Goal: Transaction & Acquisition: Purchase product/service

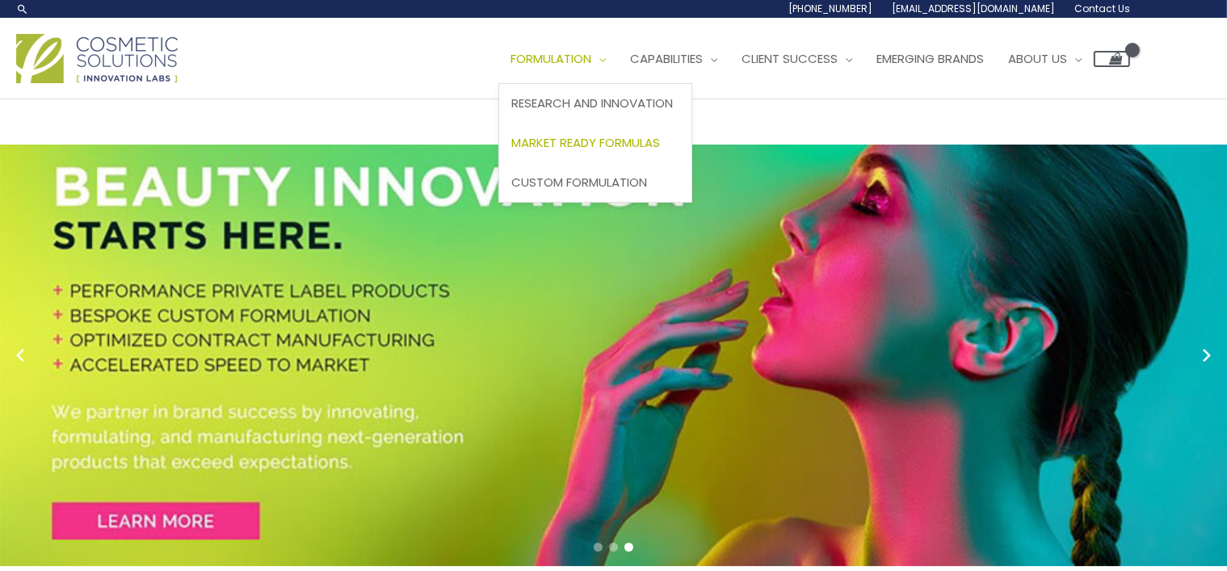
click at [635, 148] on span "Market Ready Formulas" at bounding box center [585, 142] width 149 height 17
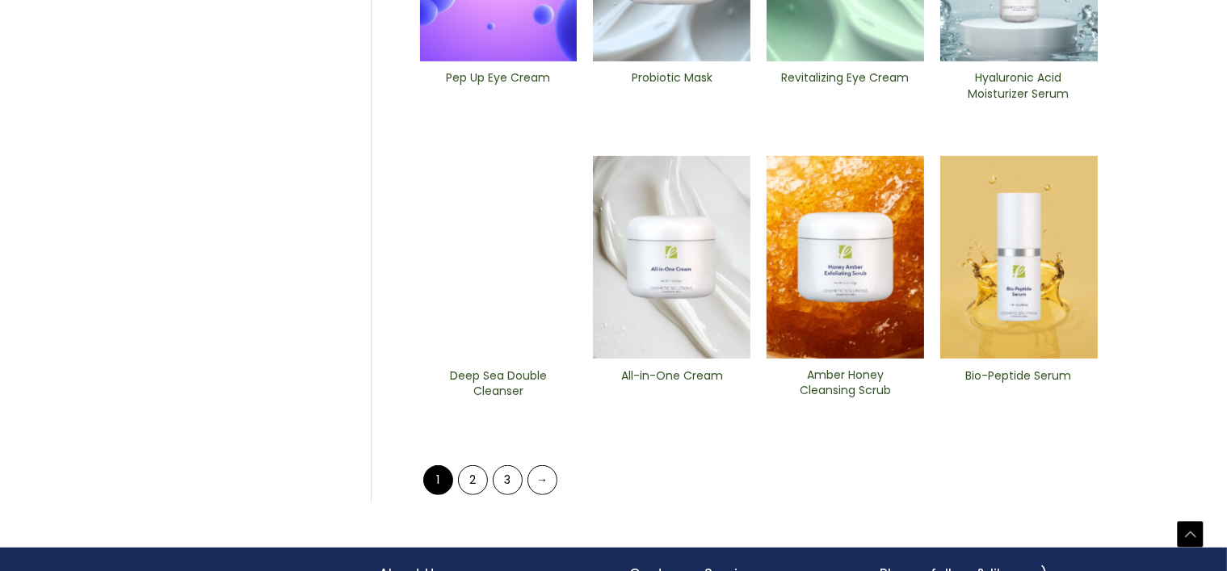
scroll to position [681, 0]
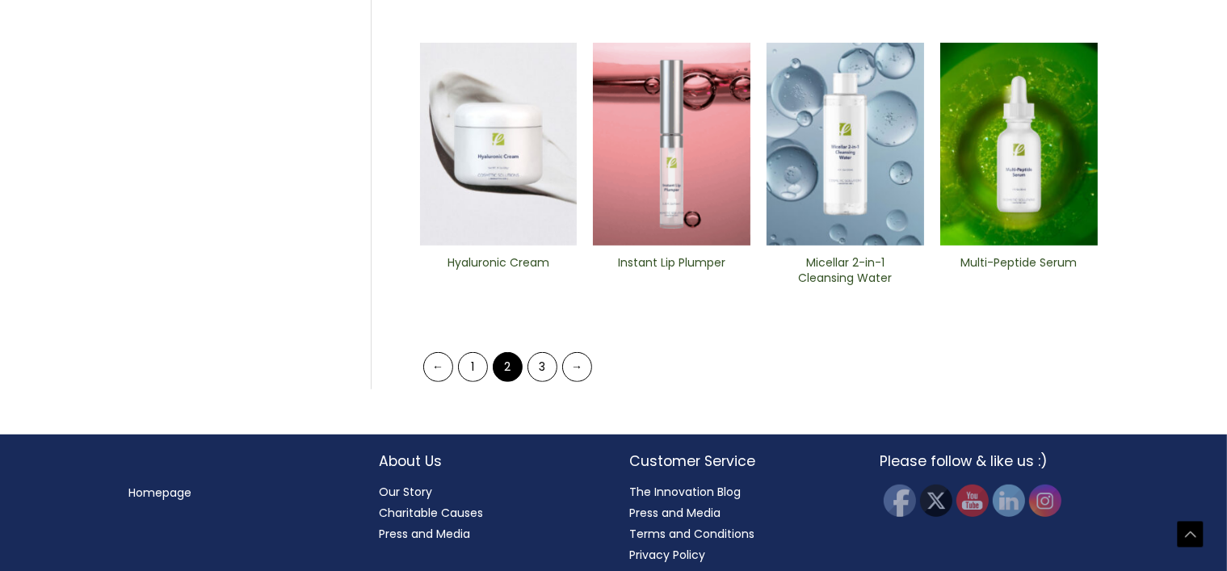
scroll to position [806, 0]
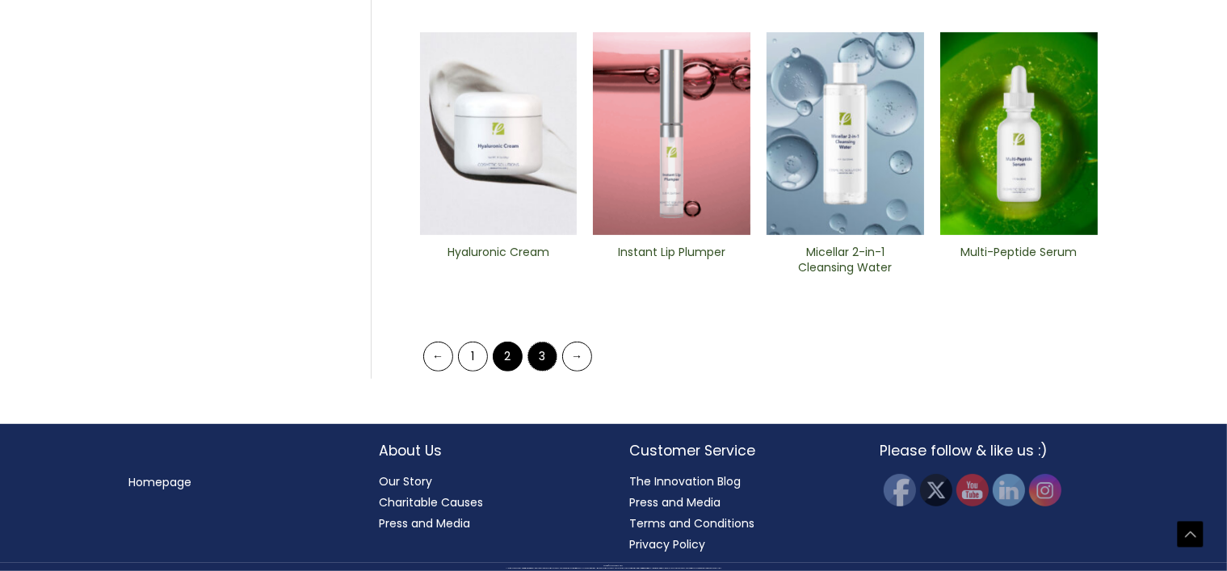
click at [535, 350] on link "3" at bounding box center [542, 357] width 30 height 30
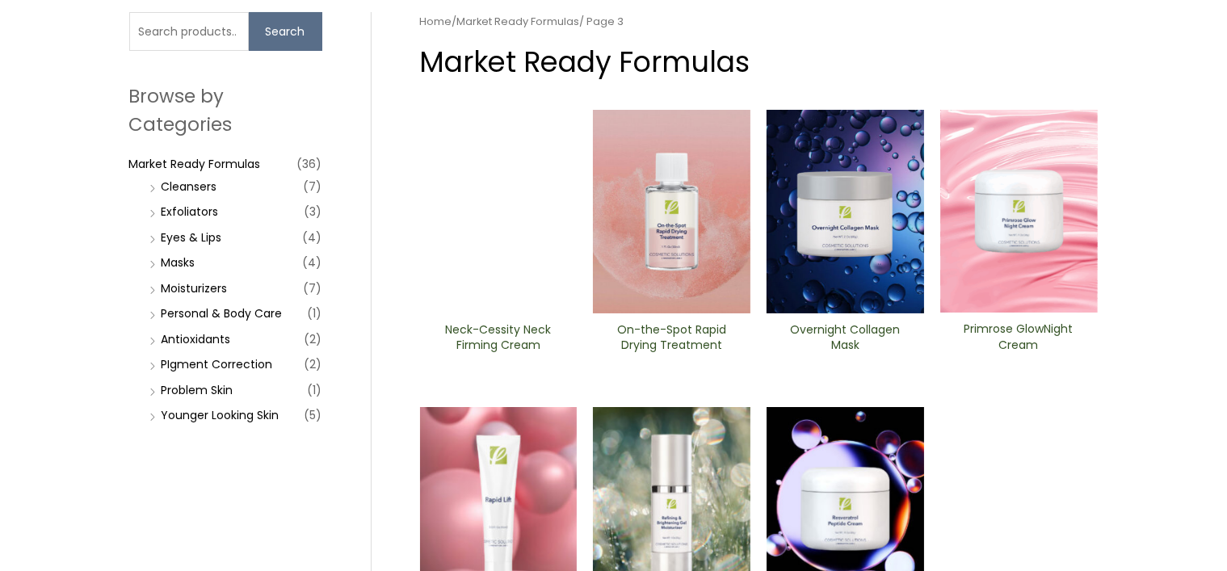
scroll to position [132, 0]
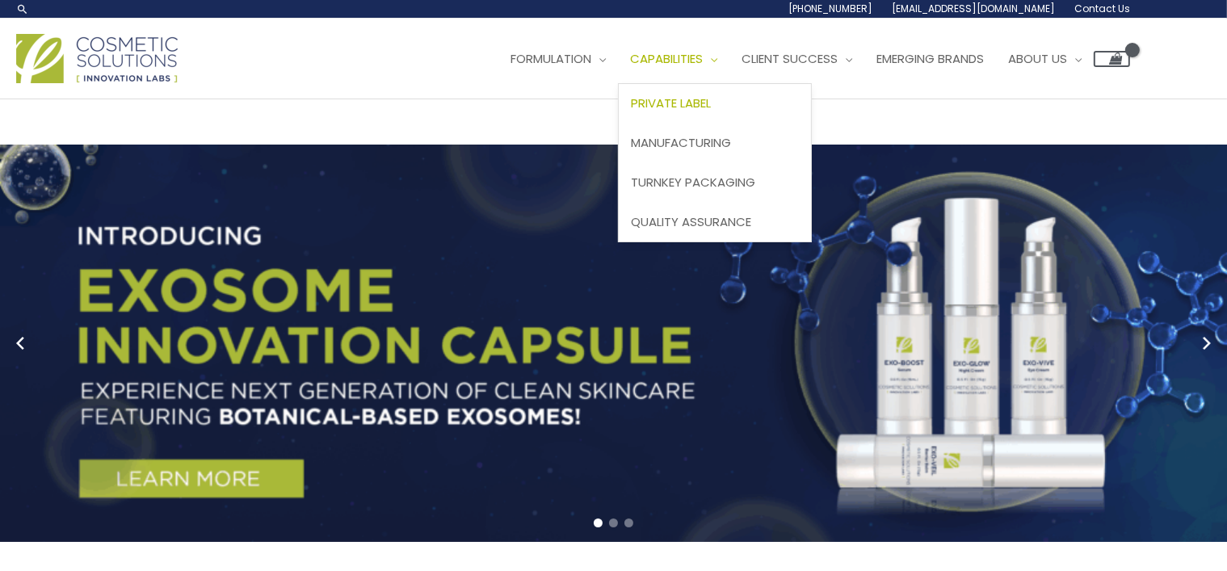
click at [711, 103] on span "Private Label" at bounding box center [671, 102] width 80 height 17
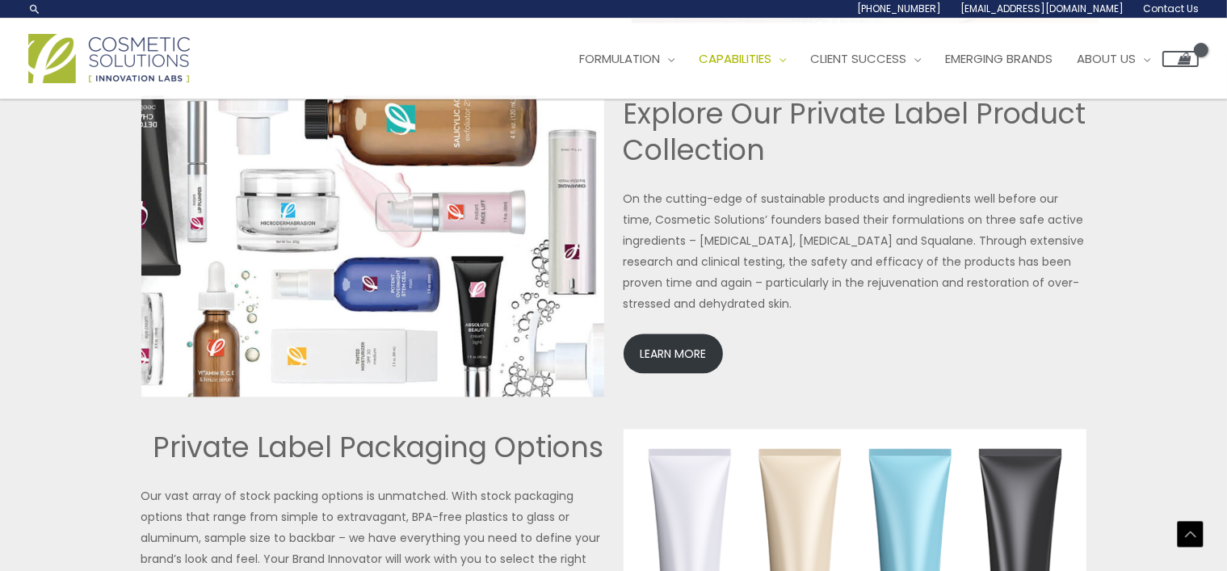
scroll to position [3482, 0]
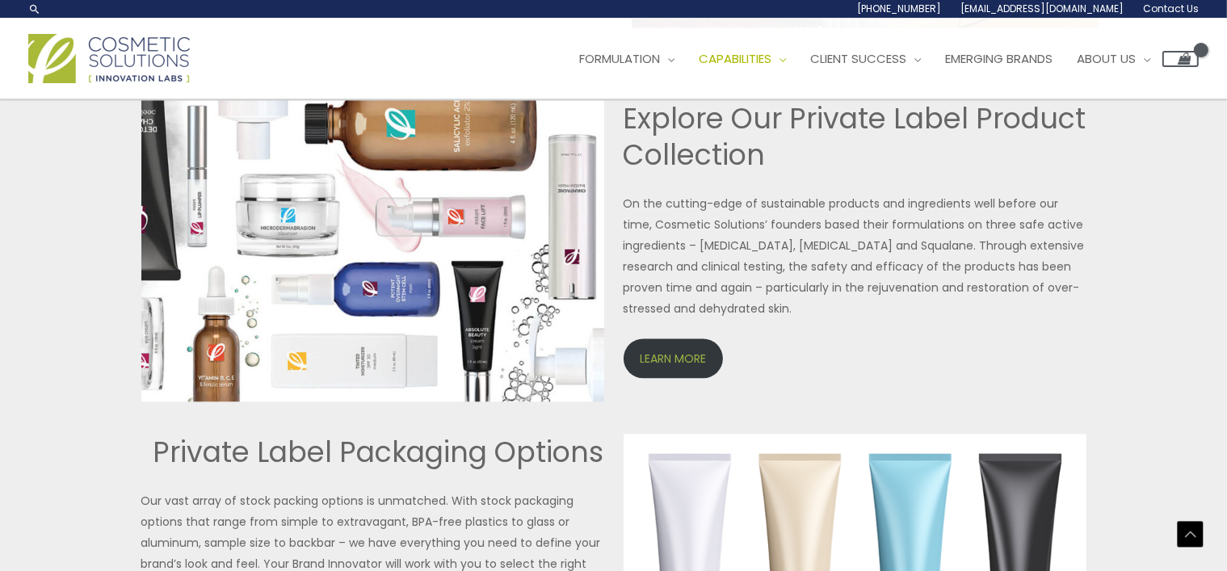
click at [672, 347] on link "LEARN MORE" at bounding box center [672, 358] width 99 height 40
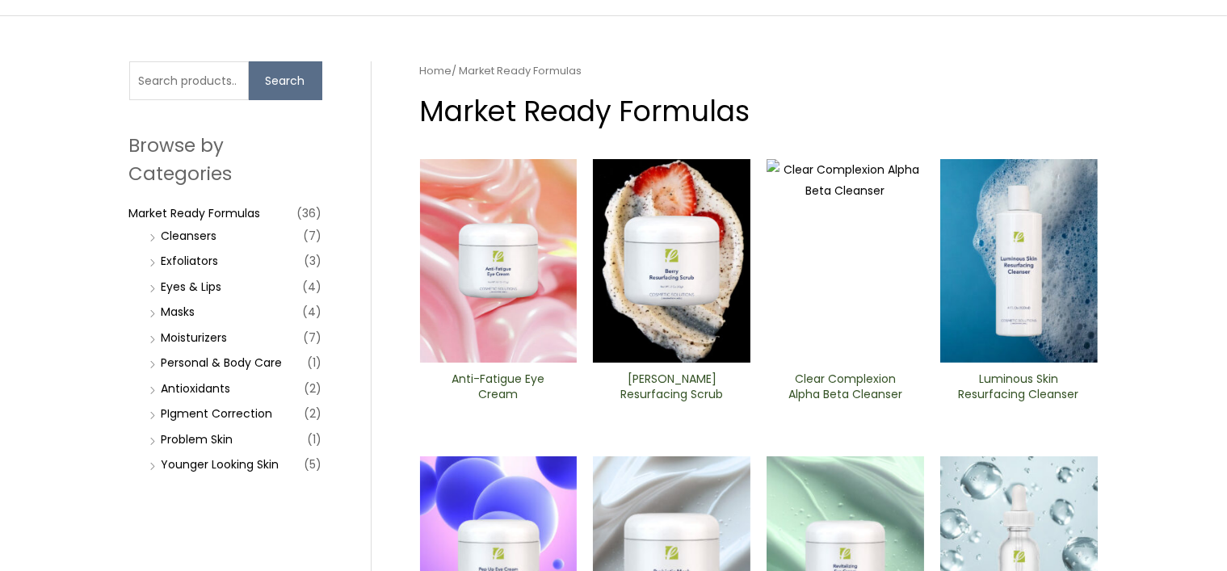
scroll to position [84, 0]
click at [679, 298] on img at bounding box center [671, 259] width 157 height 203
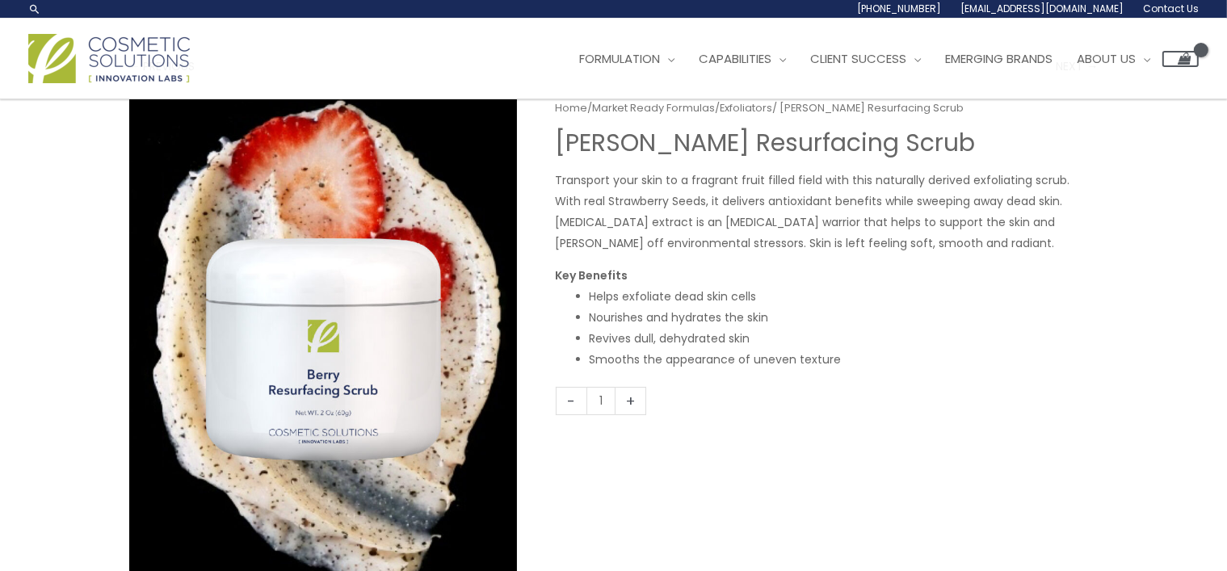
scroll to position [90, 0]
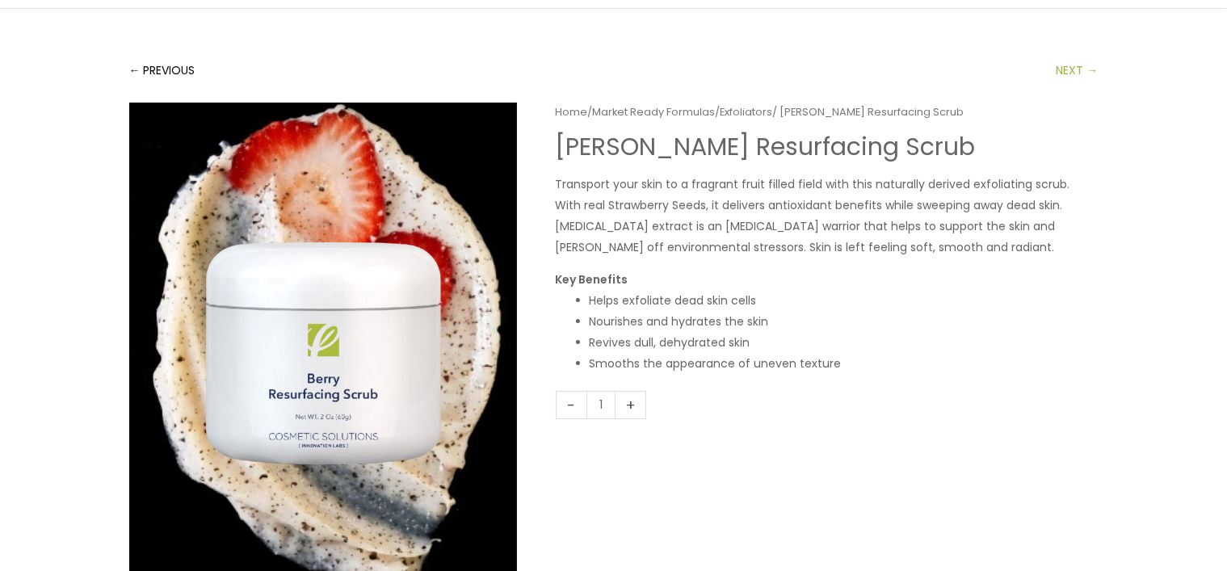
click at [1063, 65] on link "NEXT →" at bounding box center [1077, 70] width 42 height 32
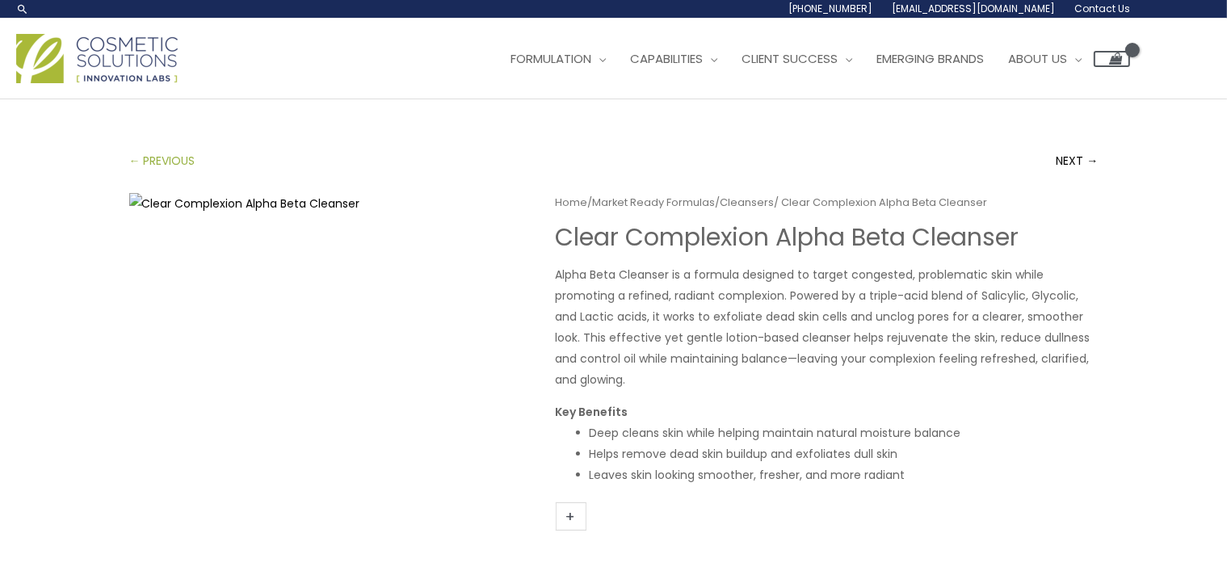
click at [157, 164] on link "← PREVIOUS" at bounding box center [162, 161] width 66 height 32
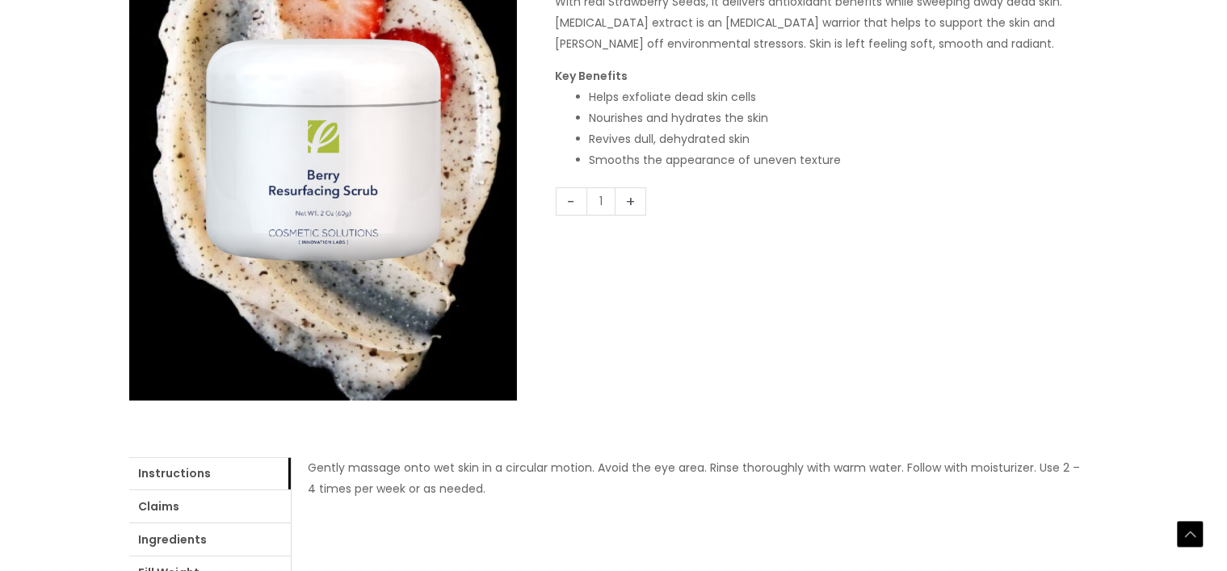
scroll to position [296, 0]
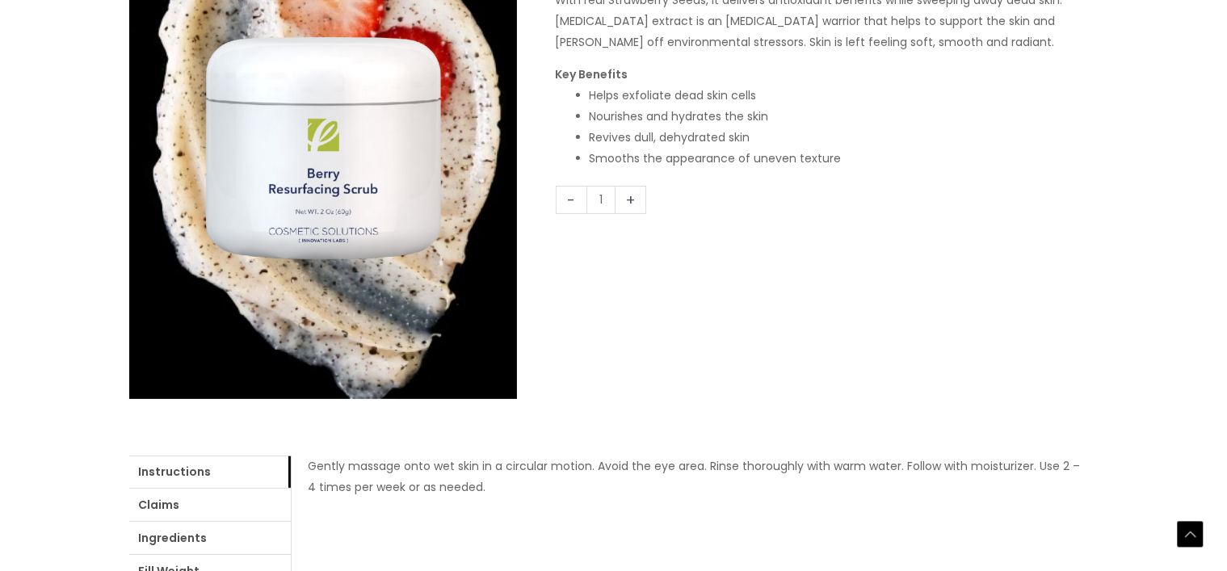
click at [638, 206] on link "+" at bounding box center [630, 200] width 31 height 28
click at [630, 196] on link "+" at bounding box center [630, 200] width 31 height 28
click at [568, 195] on link "-" at bounding box center [571, 200] width 31 height 28
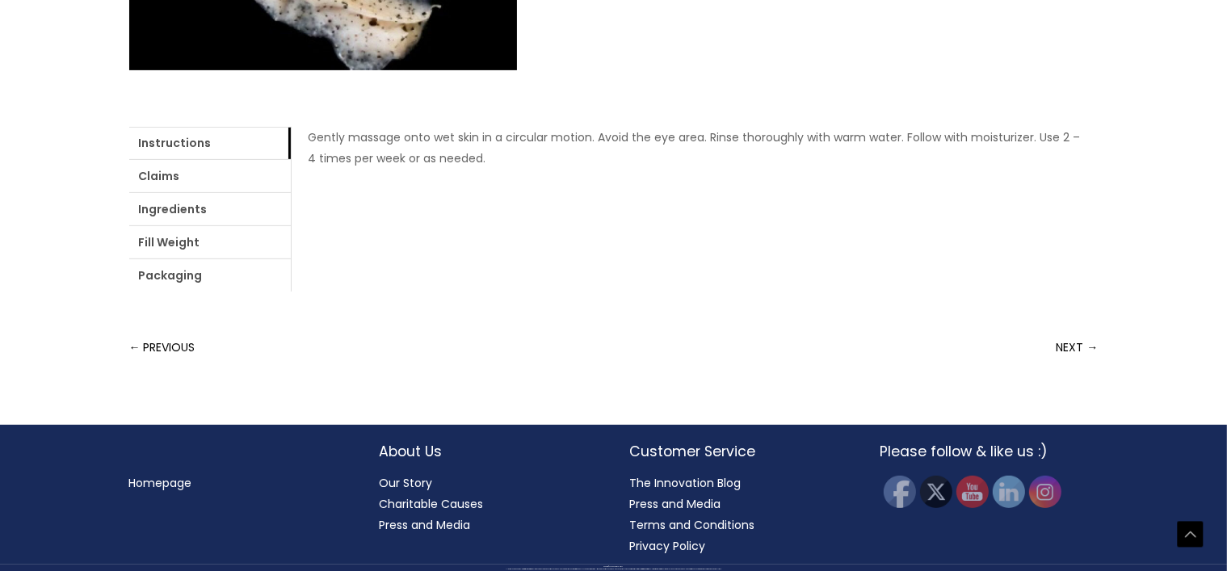
scroll to position [623, 0]
